Goal: Task Accomplishment & Management: Manage account settings

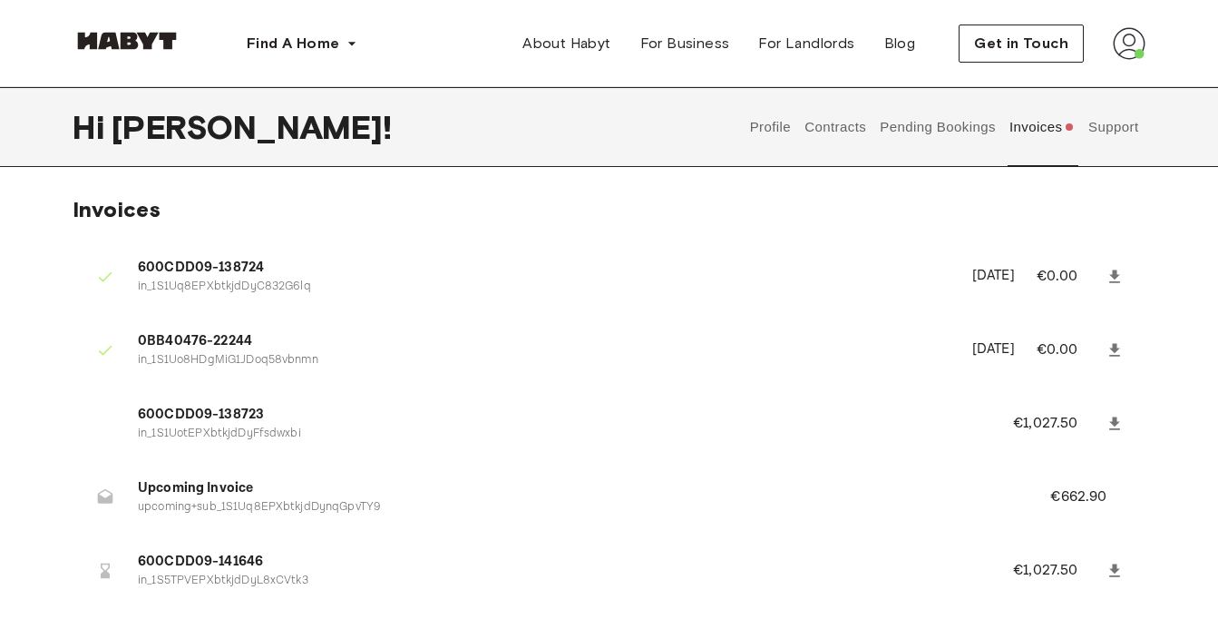
click at [785, 132] on button "Profile" at bounding box center [770, 127] width 46 height 80
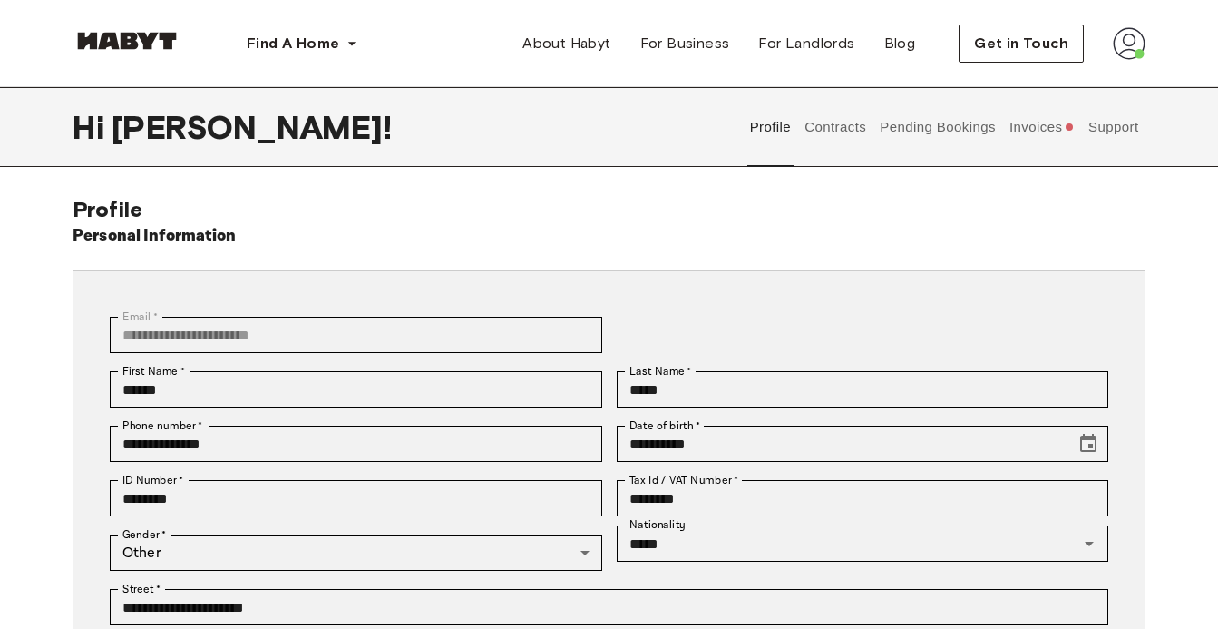
click at [843, 134] on button "Contracts" at bounding box center [836, 127] width 66 height 80
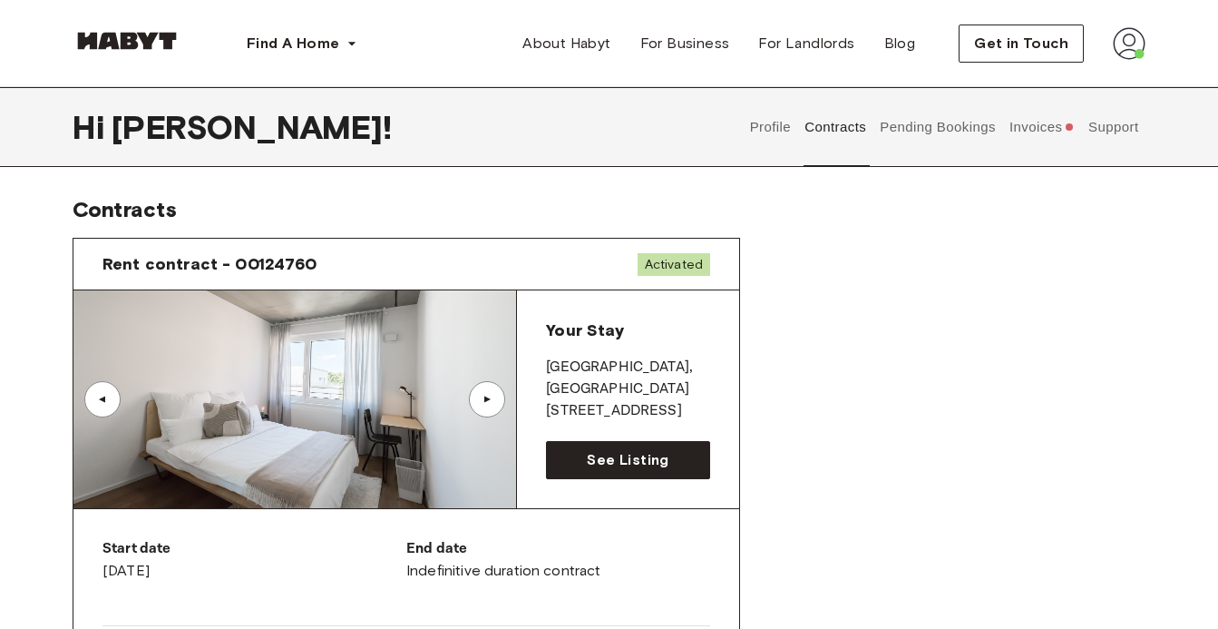
click at [903, 124] on button "Pending Bookings" at bounding box center [938, 127] width 121 height 80
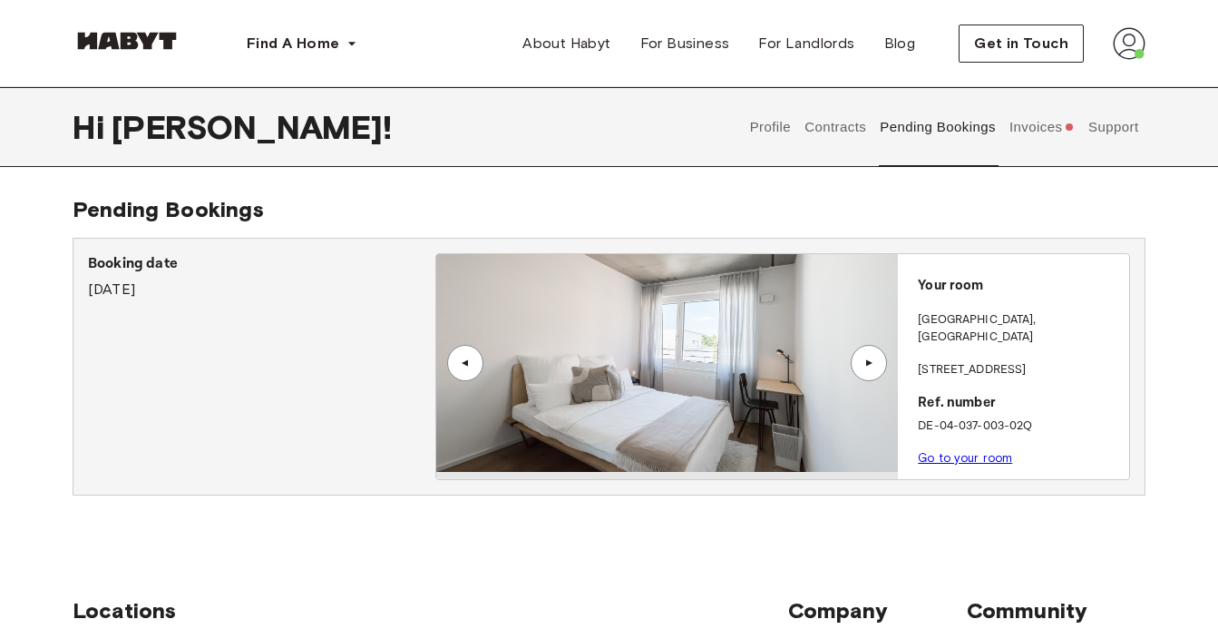
click at [876, 361] on div "▲" at bounding box center [869, 362] width 18 height 11
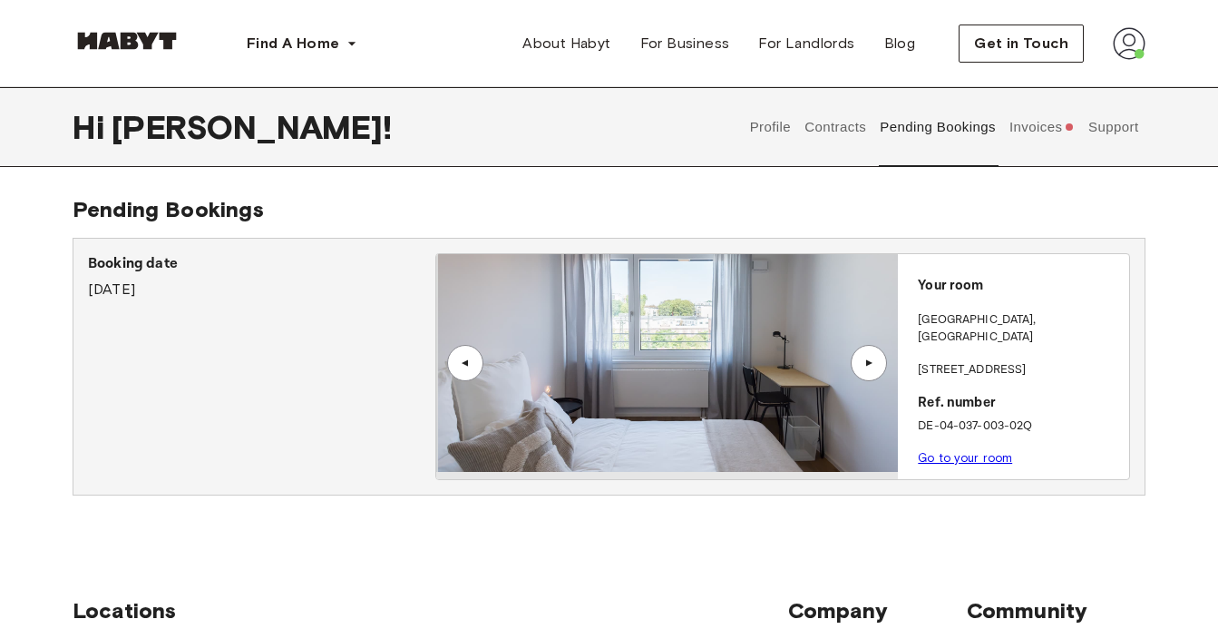
click at [876, 361] on div "▲" at bounding box center [869, 362] width 18 height 11
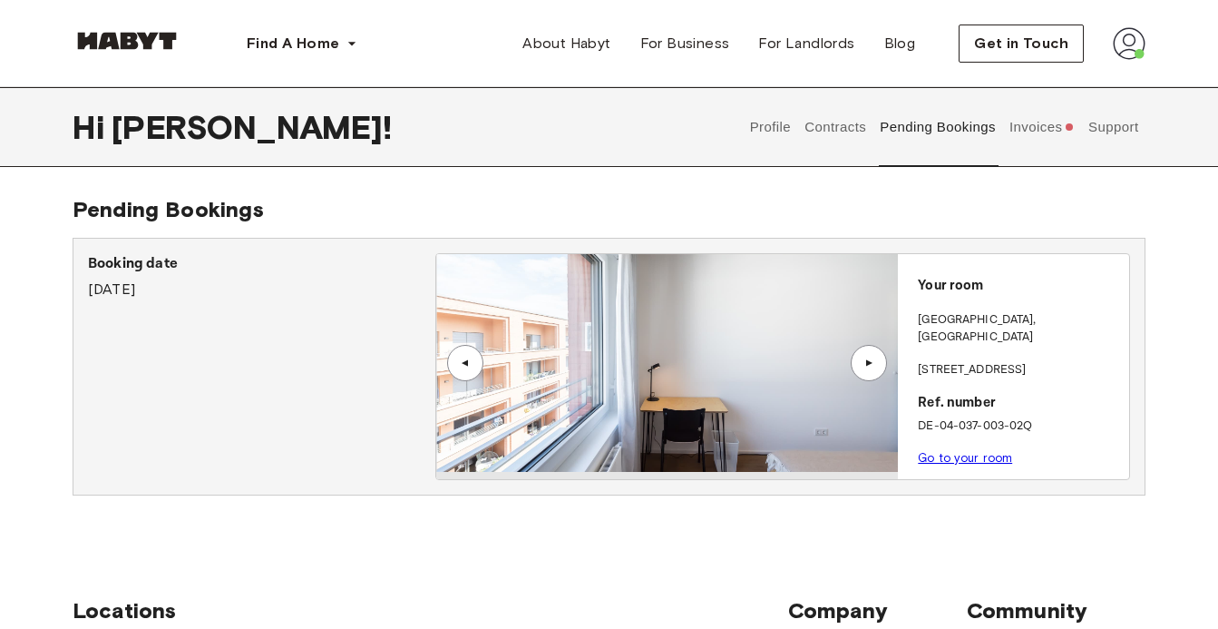
click at [876, 361] on div "▲" at bounding box center [869, 362] width 18 height 11
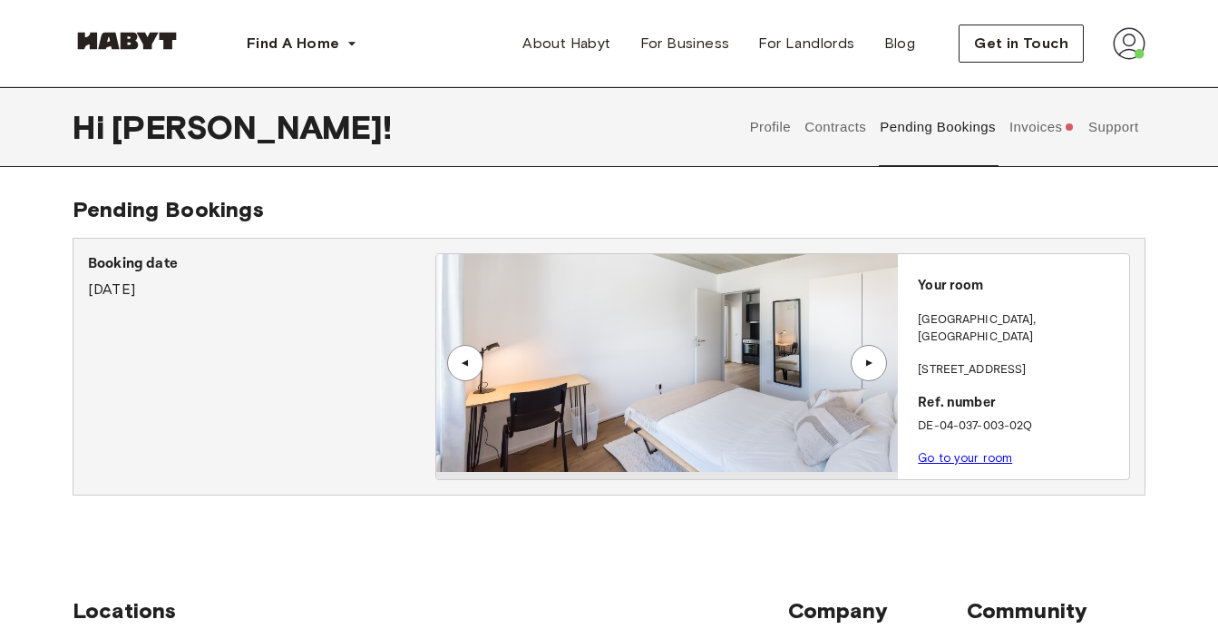
click at [876, 361] on div "▲" at bounding box center [869, 362] width 18 height 11
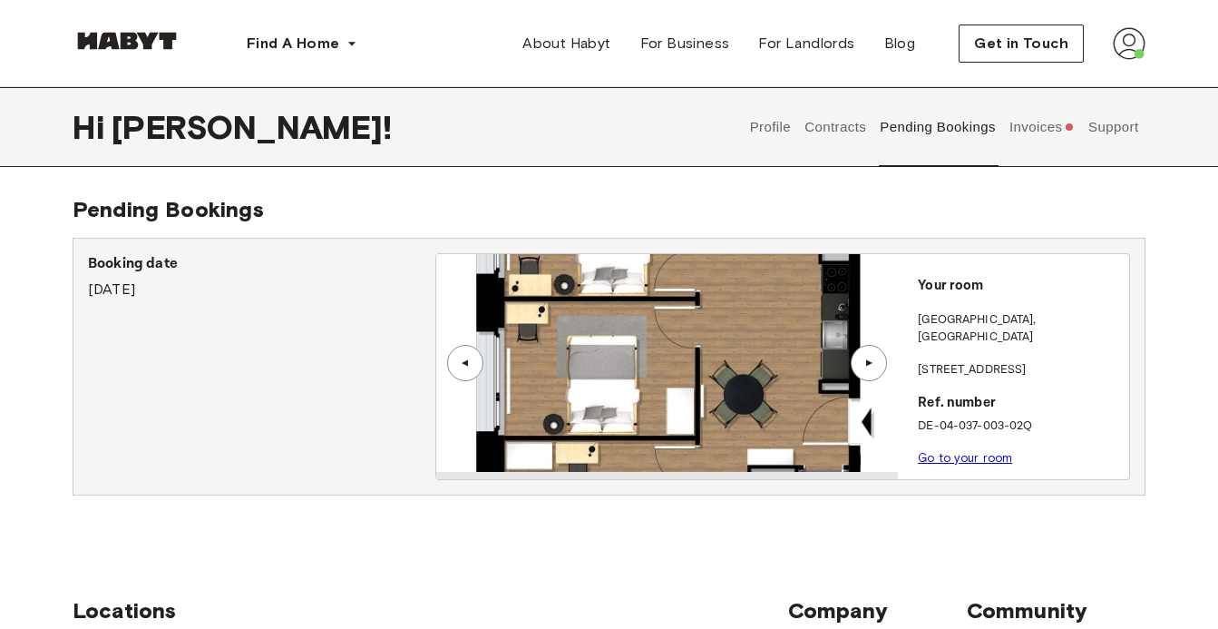
click at [876, 361] on div "▲" at bounding box center [869, 362] width 18 height 11
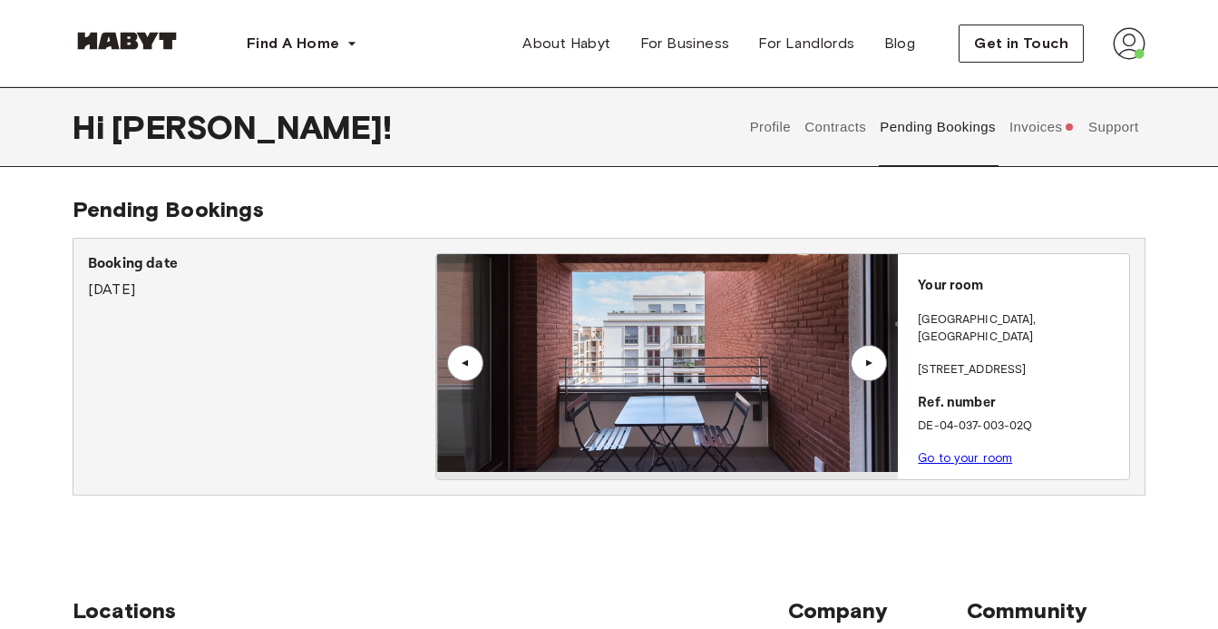
click at [876, 361] on div "▲" at bounding box center [869, 362] width 18 height 11
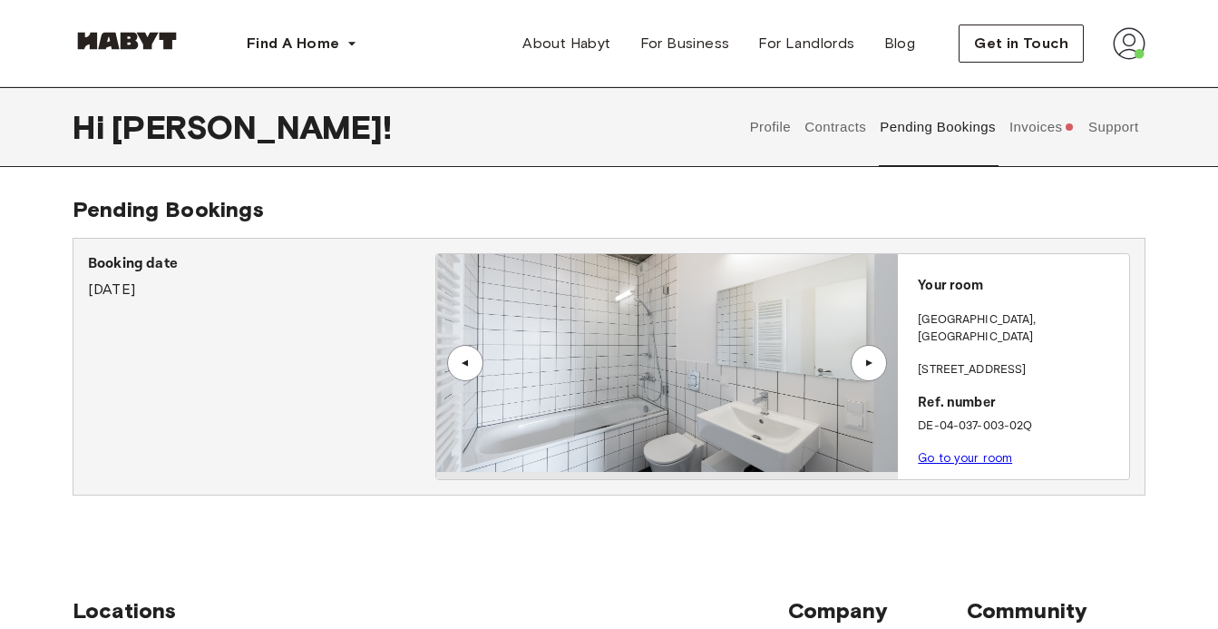
click at [876, 361] on div "▲" at bounding box center [869, 362] width 18 height 11
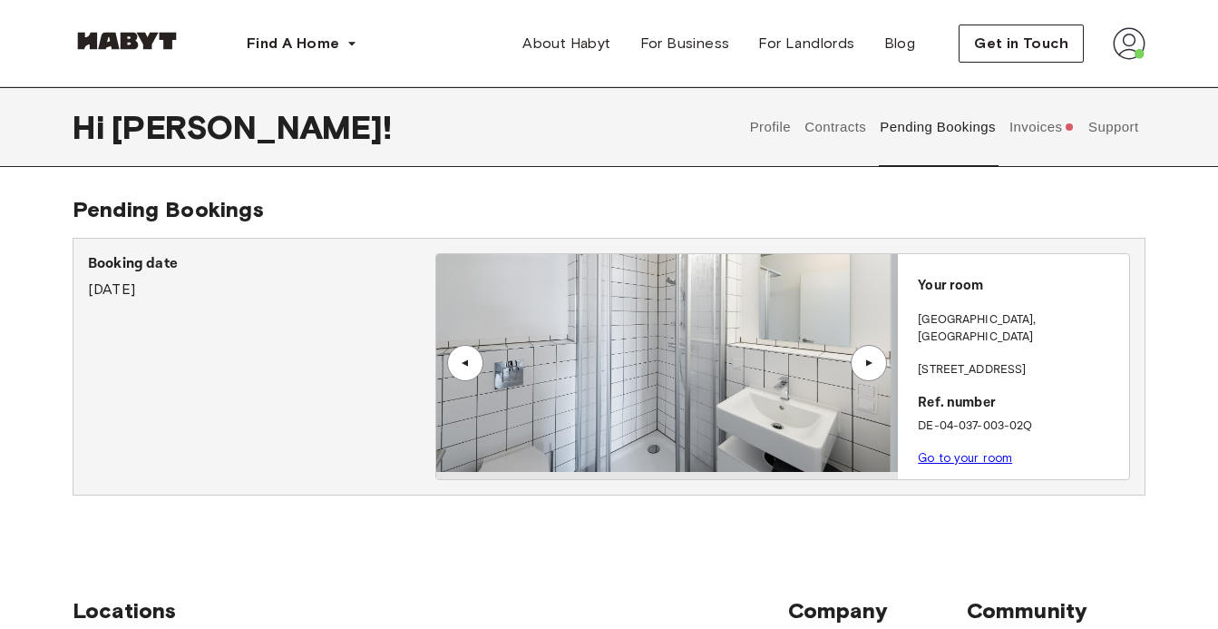
click at [1048, 131] on button "Invoices" at bounding box center [1042, 127] width 70 height 80
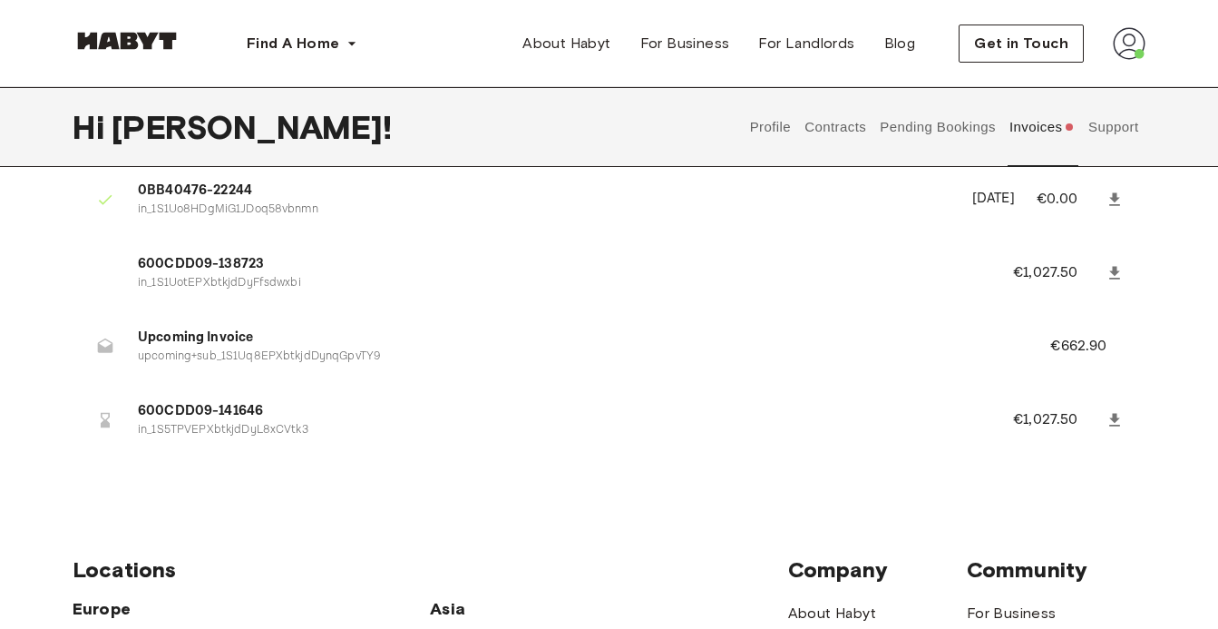
scroll to position [181, 0]
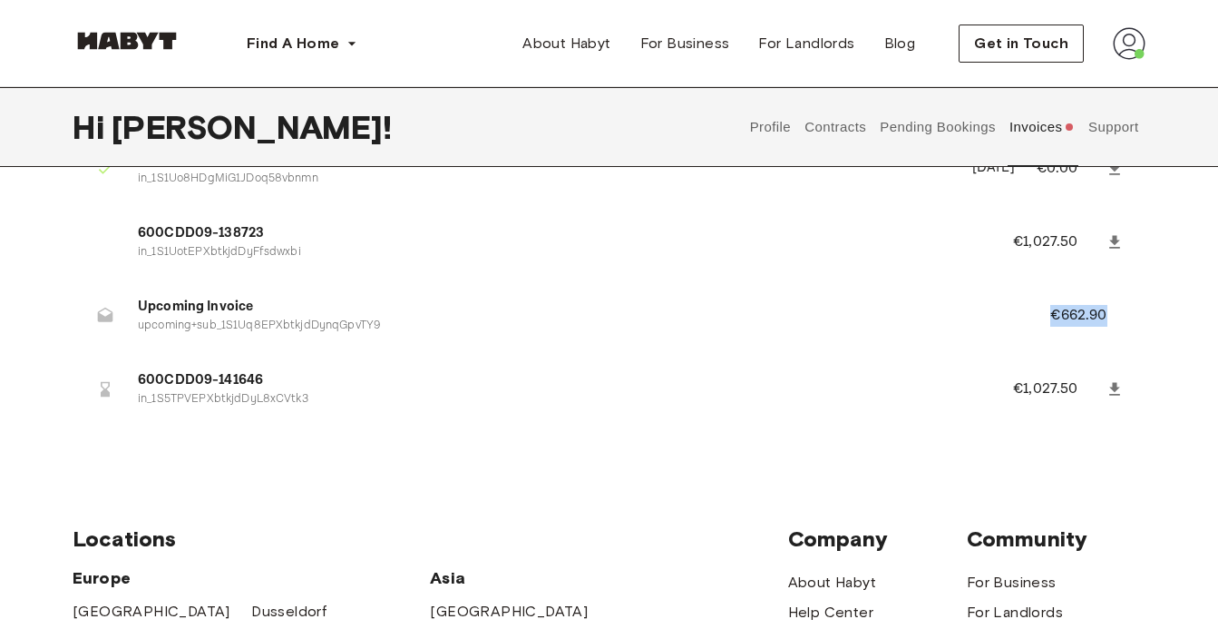
drag, startPoint x: 1059, startPoint y: 316, endPoint x: 1127, endPoint y: 323, distance: 68.4
click at [1126, 323] on li "Upcoming Invoice upcoming+sub_1S1Uq8EPXbtkjdDynqGpvTY9 €662.90" at bounding box center [609, 315] width 1073 height 63
drag, startPoint x: 1127, startPoint y: 323, endPoint x: 1143, endPoint y: 324, distance: 15.4
click at [1143, 324] on li "Upcoming Invoice upcoming+sub_1S1Uq8EPXbtkjdDynqGpvTY9 €662.90" at bounding box center [609, 315] width 1073 height 63
drag, startPoint x: 1102, startPoint y: 313, endPoint x: 1028, endPoint y: 311, distance: 74.4
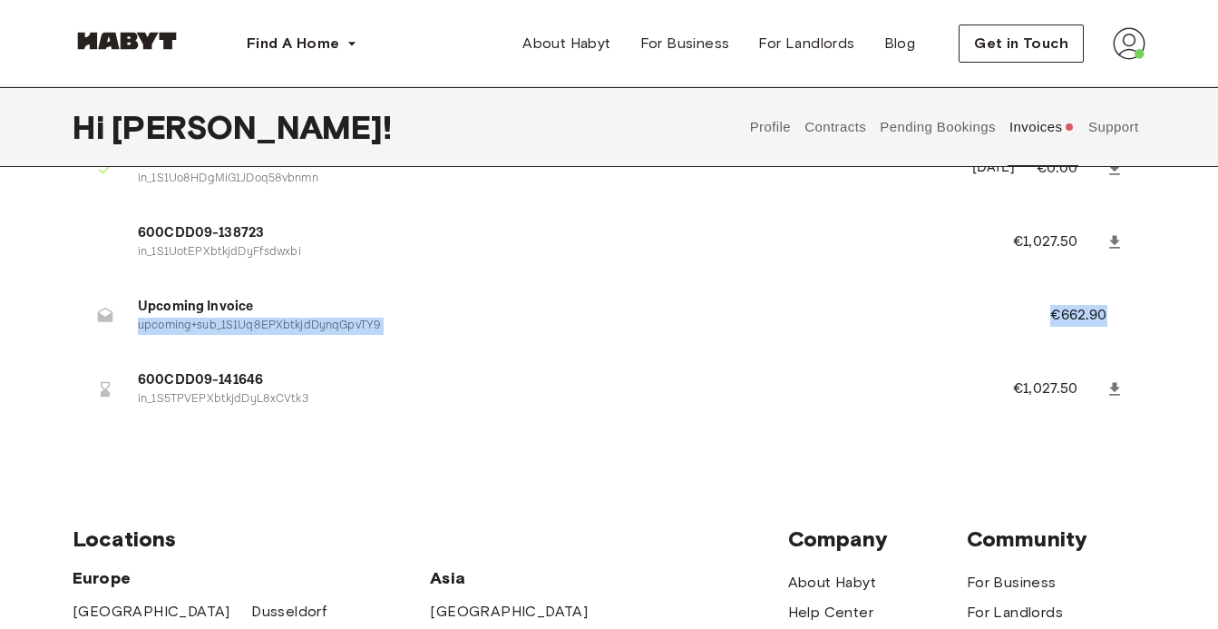
click at [1028, 311] on li "Upcoming Invoice upcoming+sub_1S1Uq8EPXbtkjdDynqGpvTY9 €662.90" at bounding box center [609, 315] width 1073 height 63
drag, startPoint x: 1028, startPoint y: 311, endPoint x: 1041, endPoint y: 323, distance: 18.0
click at [1041, 323] on li "Upcoming Invoice upcoming+sub_1S1Uq8EPXbtkjdDynqGpvTY9 €662.90" at bounding box center [609, 315] width 1073 height 63
drag, startPoint x: 1002, startPoint y: 381, endPoint x: 1076, endPoint y: 393, distance: 74.4
click at [1076, 393] on li "600CDD09-141646 in_1S5TPVEPXbtkjdDyL8xCVtk3 €1,027.50" at bounding box center [609, 388] width 1073 height 63
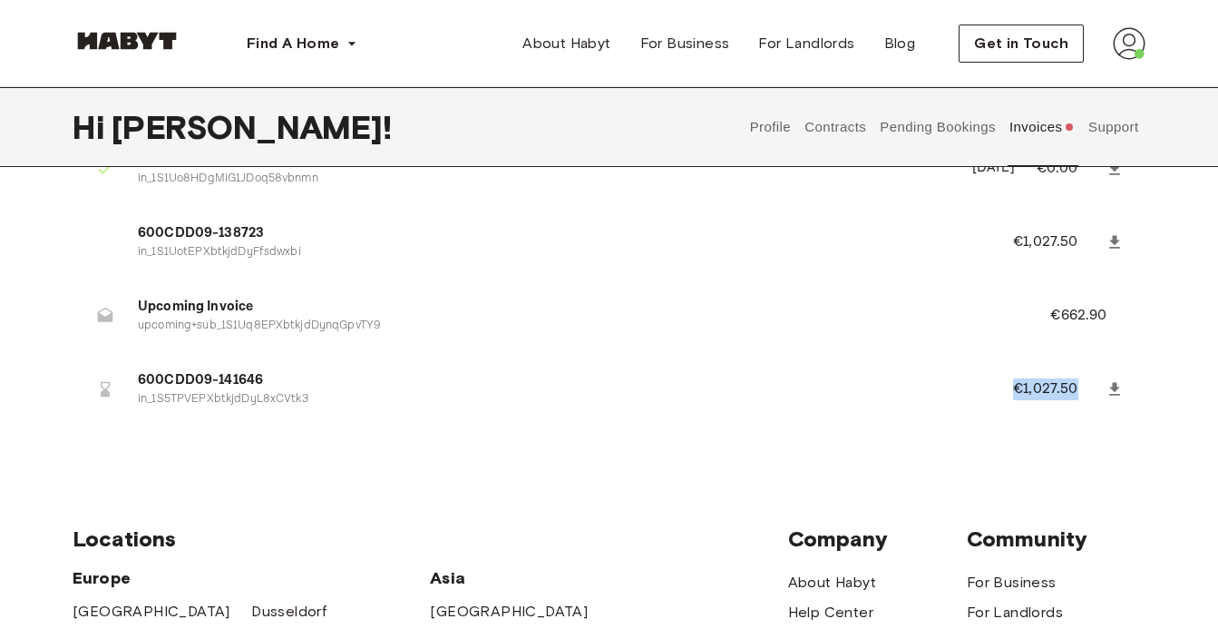
drag, startPoint x: 1076, startPoint y: 393, endPoint x: 1058, endPoint y: 438, distance: 48.8
click at [1058, 437] on ul "600CDD09-138724 in_1S1Uq8EPXbtkjdDyC832G6lq [DATE] €0.00 0BB40476-22244 in_1S1U…" at bounding box center [609, 247] width 1073 height 382
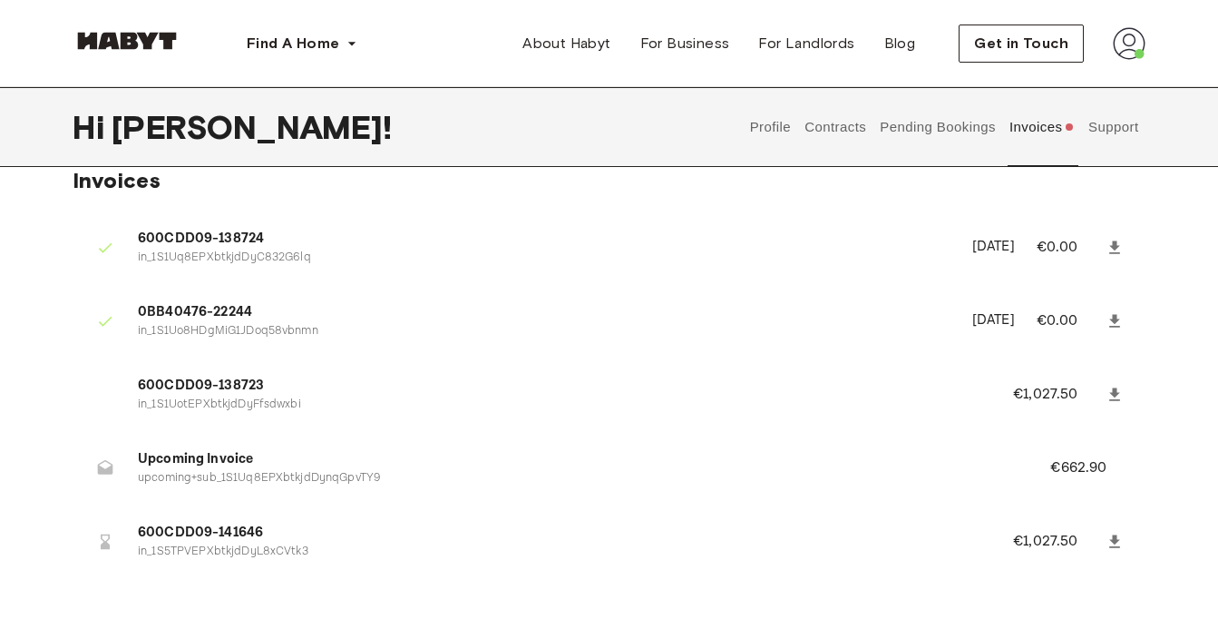
scroll to position [0, 0]
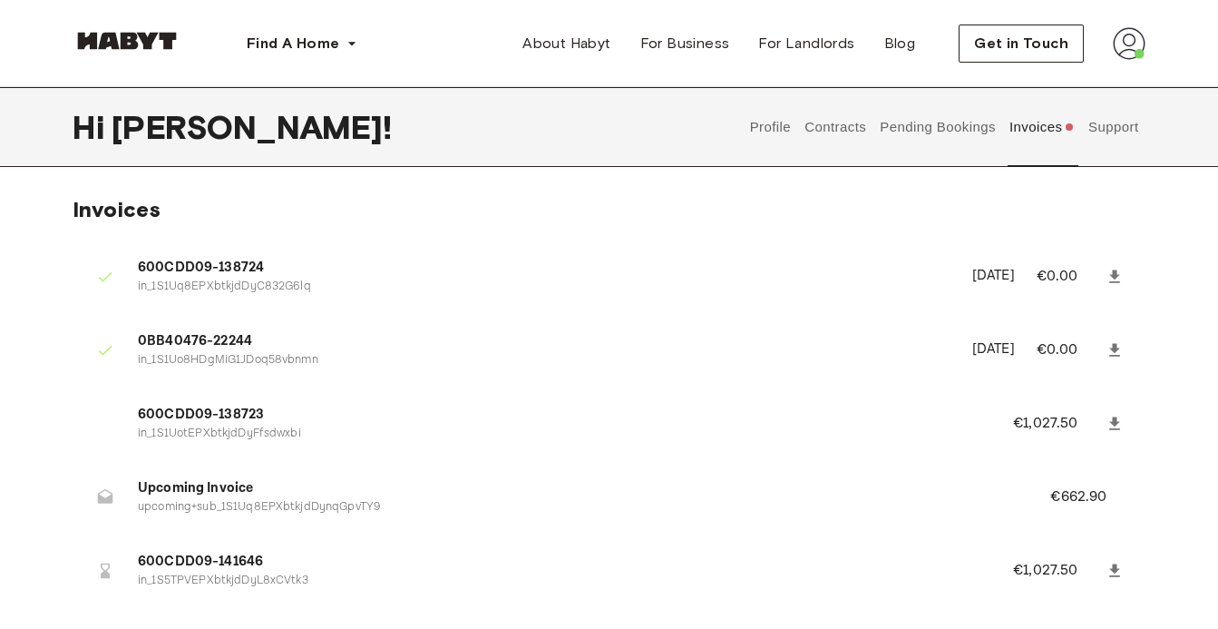
click at [1102, 129] on button "Support" at bounding box center [1113, 127] width 55 height 80
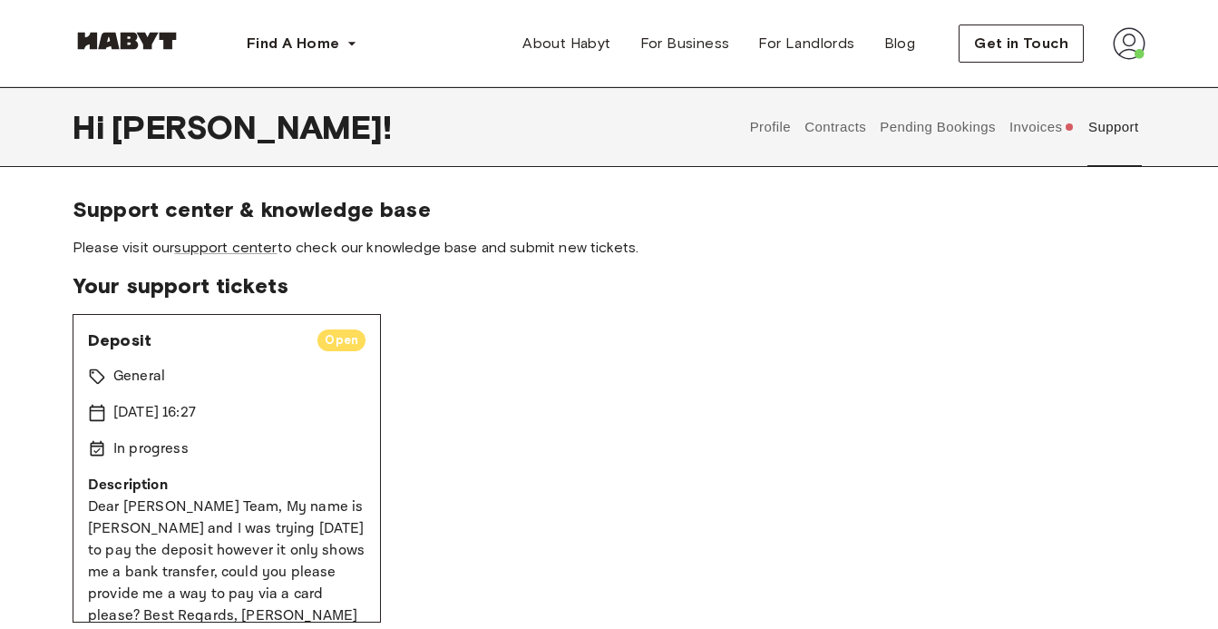
click at [1041, 125] on button "Invoices" at bounding box center [1042, 127] width 70 height 80
